Goal: Information Seeking & Learning: Learn about a topic

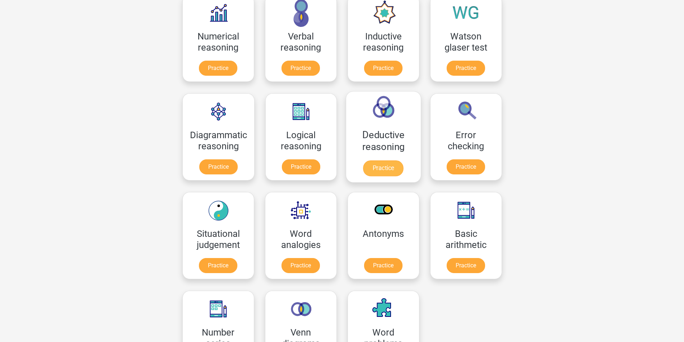
scroll to position [125, 0]
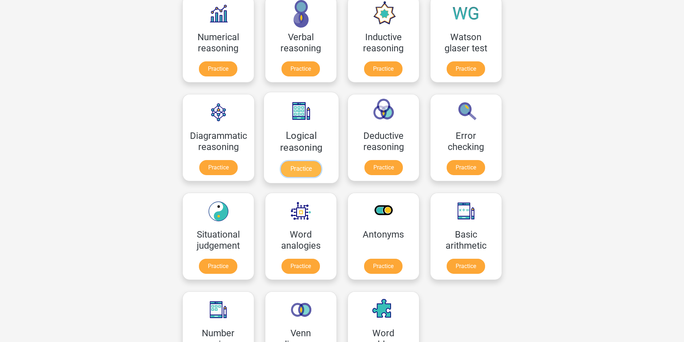
click at [307, 162] on link "Practice" at bounding box center [301, 169] width 40 height 16
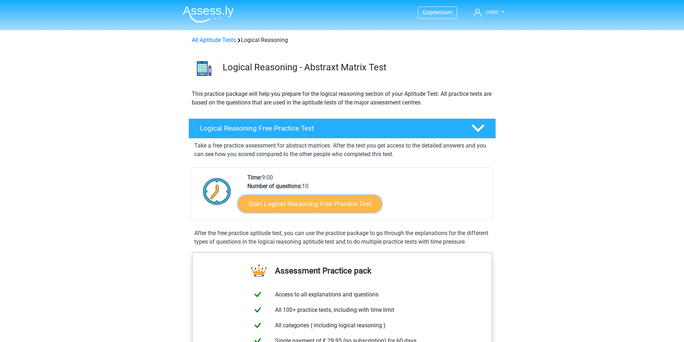
click at [315, 201] on link "Start Logical Reasoning Free Practice Test" at bounding box center [310, 203] width 144 height 17
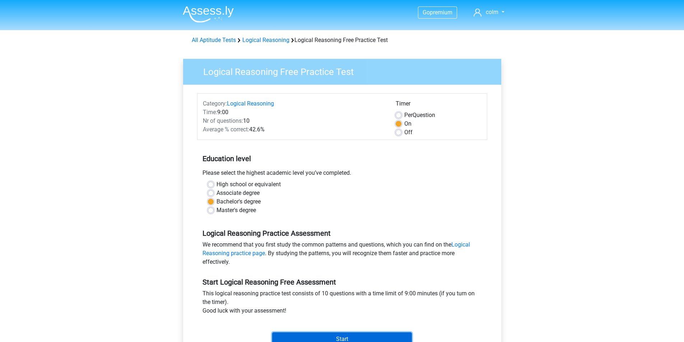
click at [297, 337] on input "Start" at bounding box center [342, 339] width 140 height 14
